Goal: Task Accomplishment & Management: Manage account settings

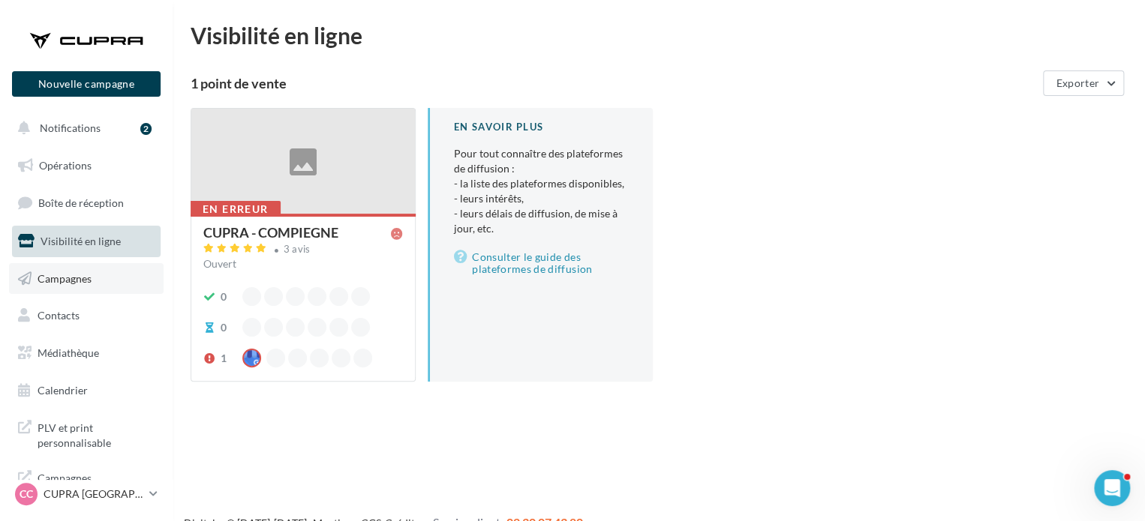
click at [106, 287] on link "Campagnes" at bounding box center [86, 279] width 155 height 32
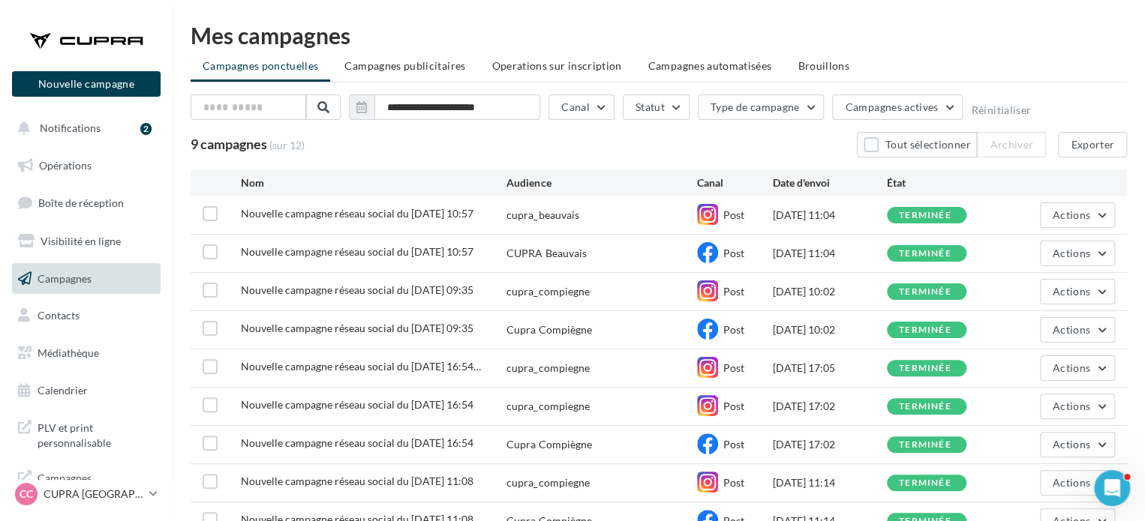
drag, startPoint x: 596, startPoint y: 212, endPoint x: 497, endPoint y: 214, distance: 99.1
click at [497, 214] on div "Nouvelle campagne réseau social du [DATE] 10:57 cupra_beauvais Post [DATE] 11:0…" at bounding box center [659, 216] width 936 height 38
copy div "Nouvelle campagne réseau social du [DATE] 10:57 cupra_beauvais"
click at [139, 483] on div "CC CUPRA Compiègne cupra_compiegne" at bounding box center [79, 494] width 128 height 23
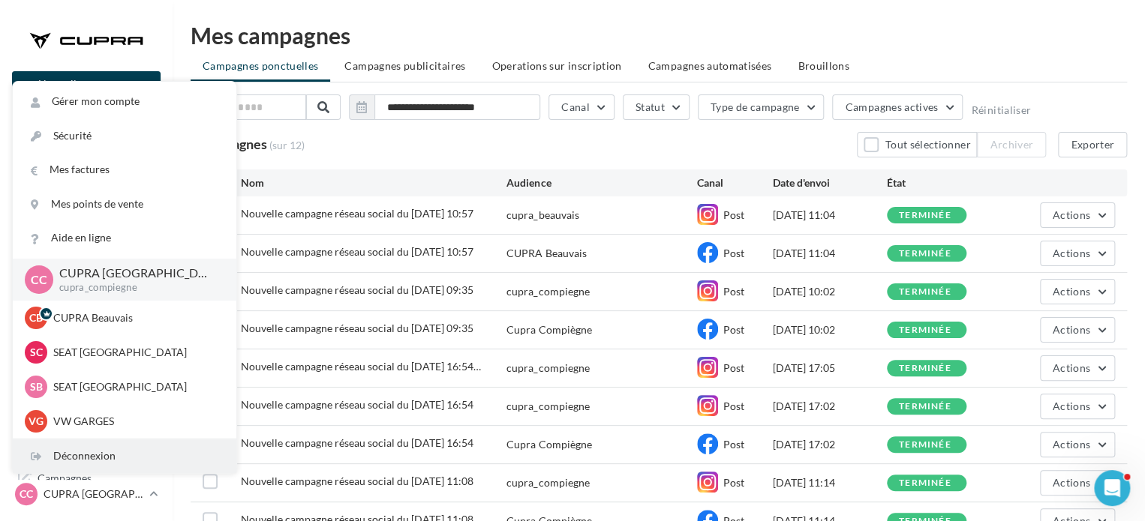
click at [131, 446] on div "Déconnexion" at bounding box center [125, 457] width 224 height 34
